Goal: Information Seeking & Learning: Learn about a topic

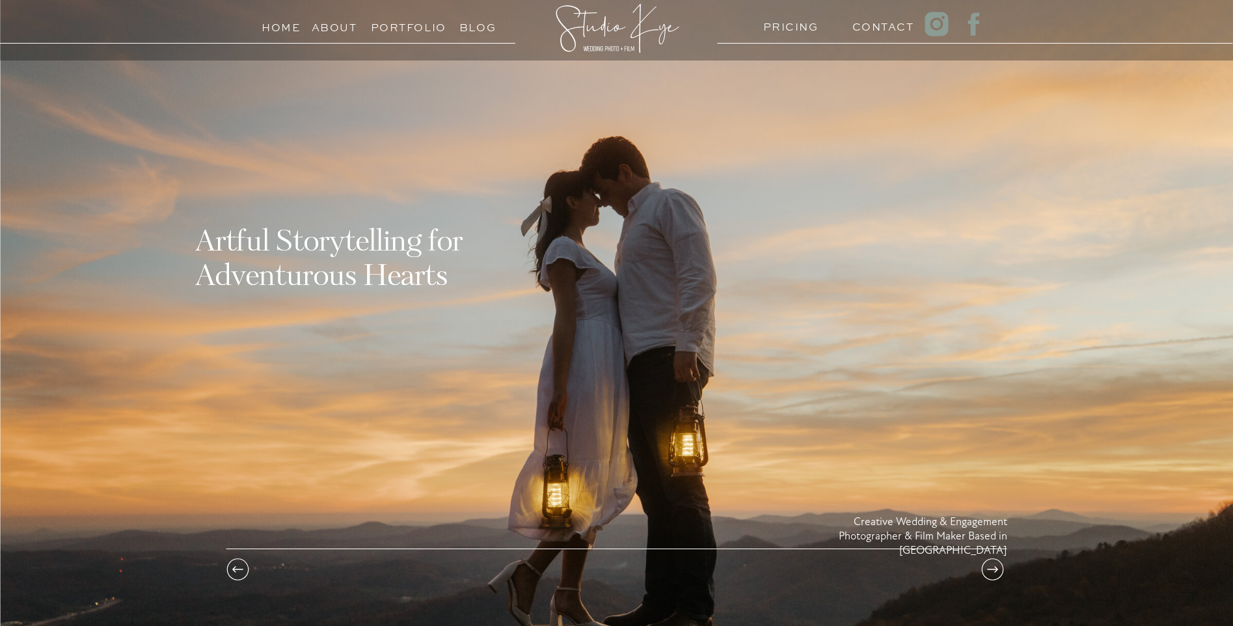
click at [796, 21] on h3 "PRICING" at bounding box center [788, 24] width 50 height 12
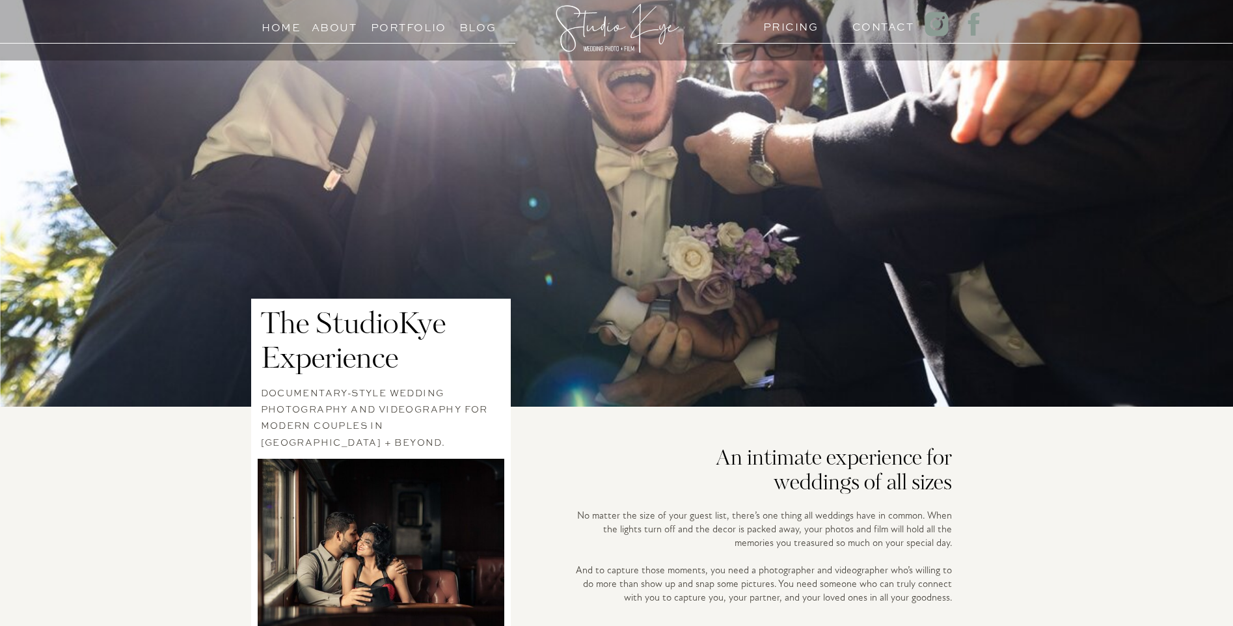
click at [788, 29] on h3 "PRICING" at bounding box center [788, 24] width 50 height 12
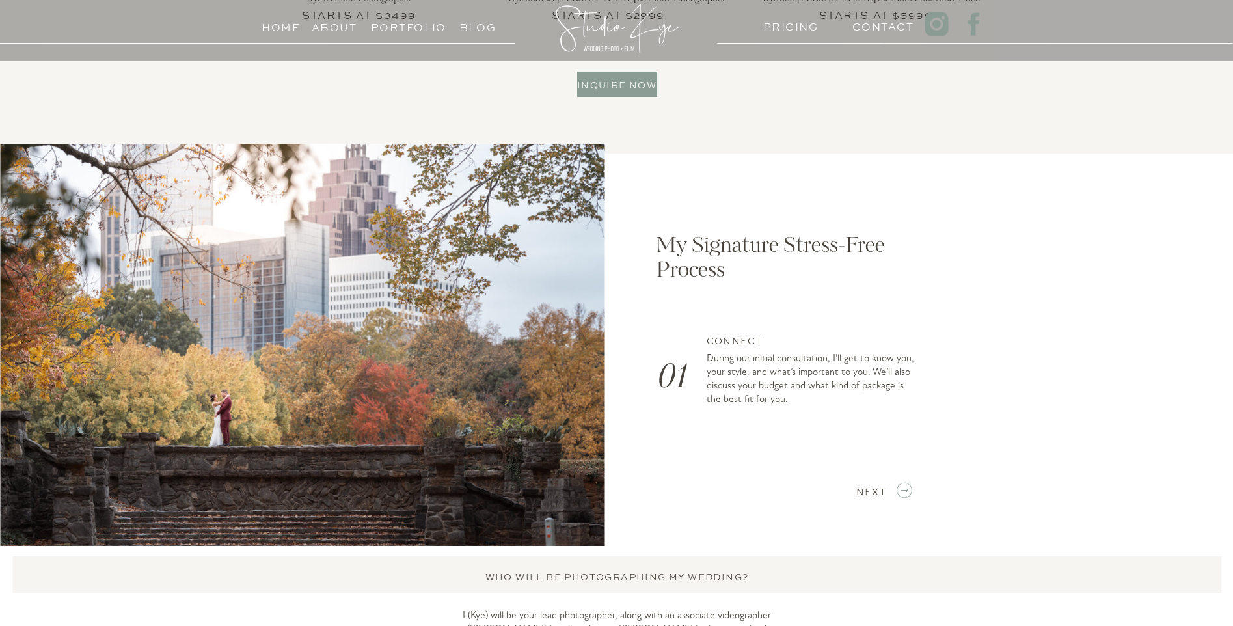
scroll to position [1952, 0]
